Goal: Task Accomplishment & Management: Use online tool/utility

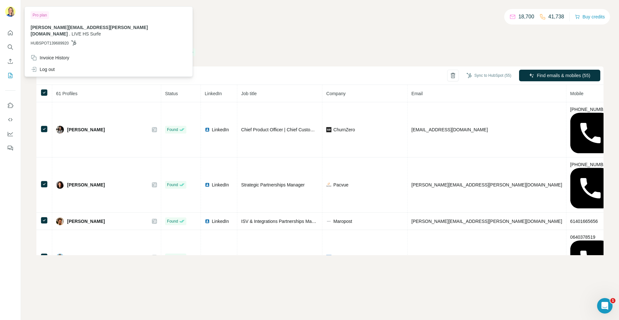
click at [53, 40] on span "HUBSPOT139689920" at bounding box center [50, 43] width 38 height 6
click at [50, 66] on div "Log out" at bounding box center [43, 69] width 24 height 6
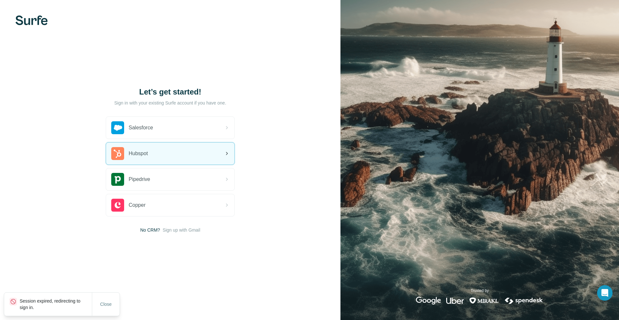
click at [141, 149] on div "Hubspot" at bounding box center [129, 153] width 37 height 13
